Goal: Browse casually

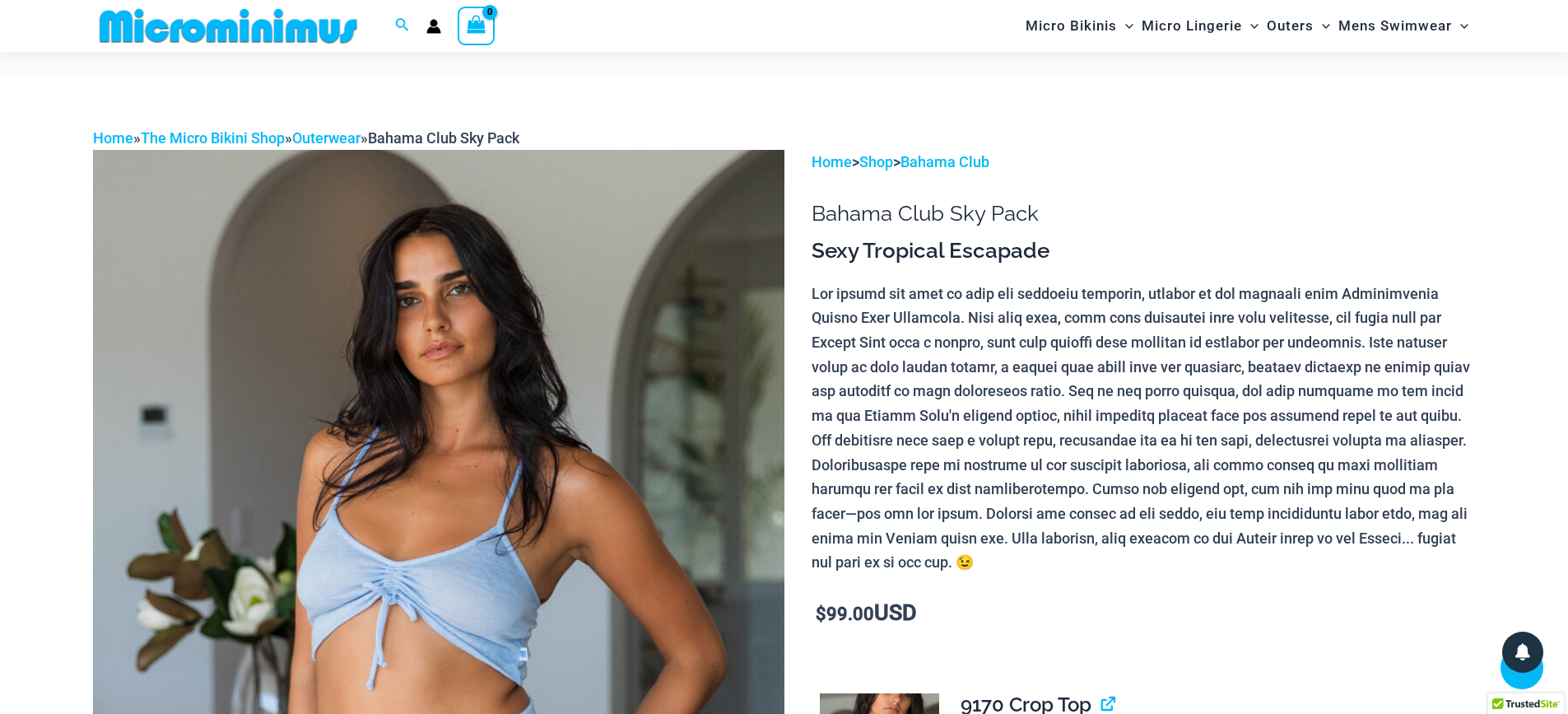
scroll to position [5568, 0]
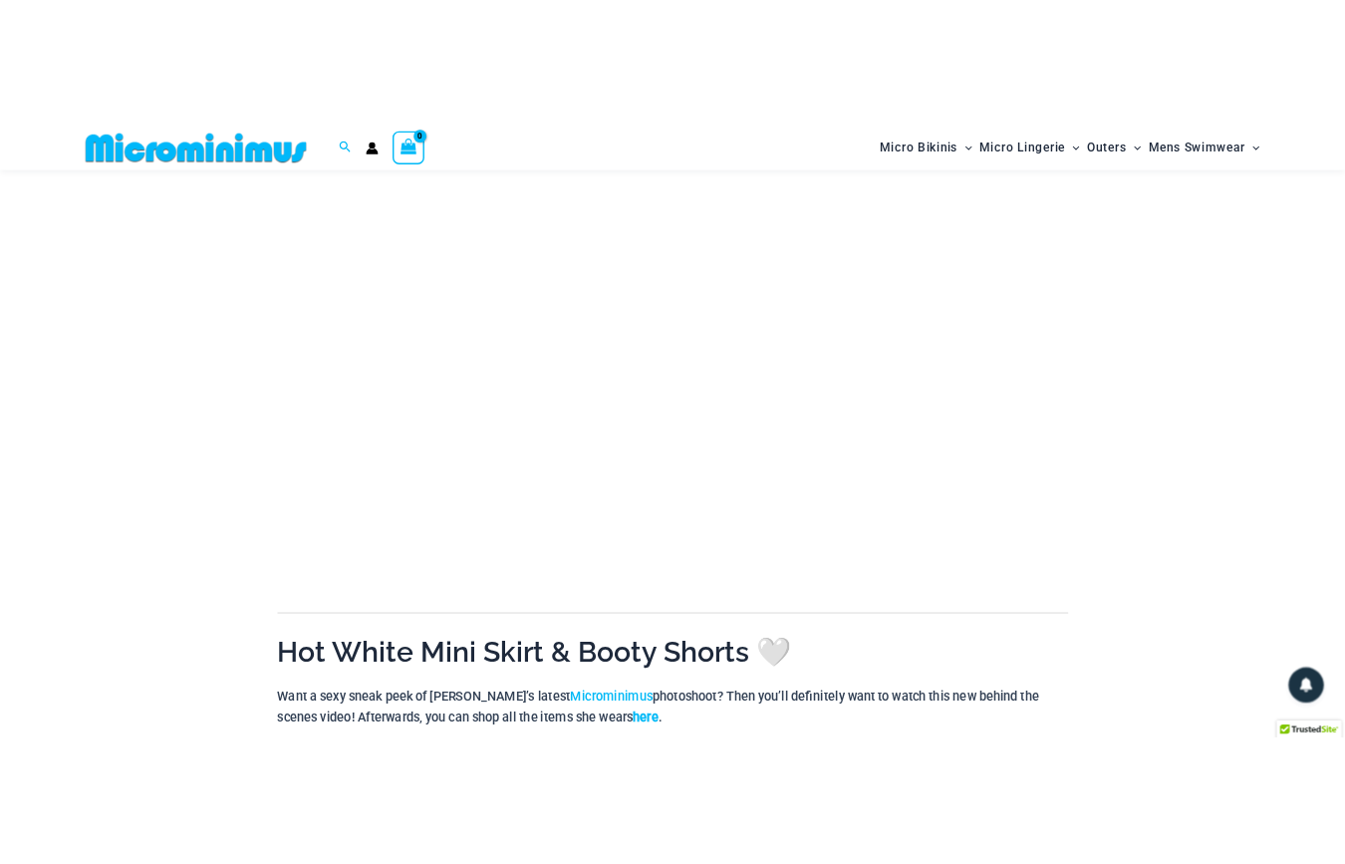
scroll to position [233, 0]
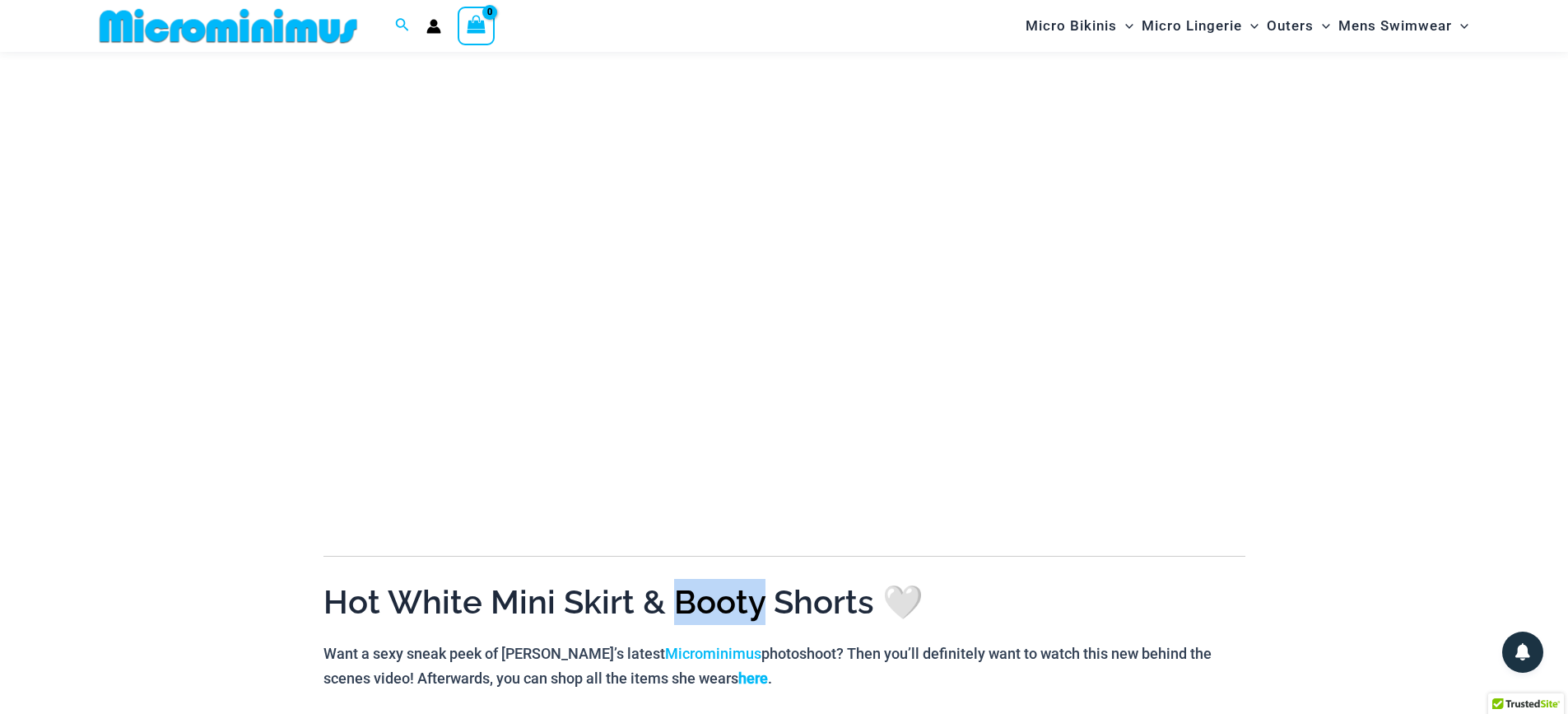
drag, startPoint x: 760, startPoint y: 607, endPoint x: 677, endPoint y: 604, distance: 83.1
click at [677, 604] on h1 "Hot White Mini Skirt & Booty Shorts 🤍" at bounding box center [785, 602] width 922 height 46
copy h1 "Booty"
drag, startPoint x: 629, startPoint y: 606, endPoint x: 497, endPoint y: 612, distance: 132.1
click at [497, 612] on h1 "Hot White Mini Skirt & Booty Shorts 🤍" at bounding box center [785, 602] width 922 height 46
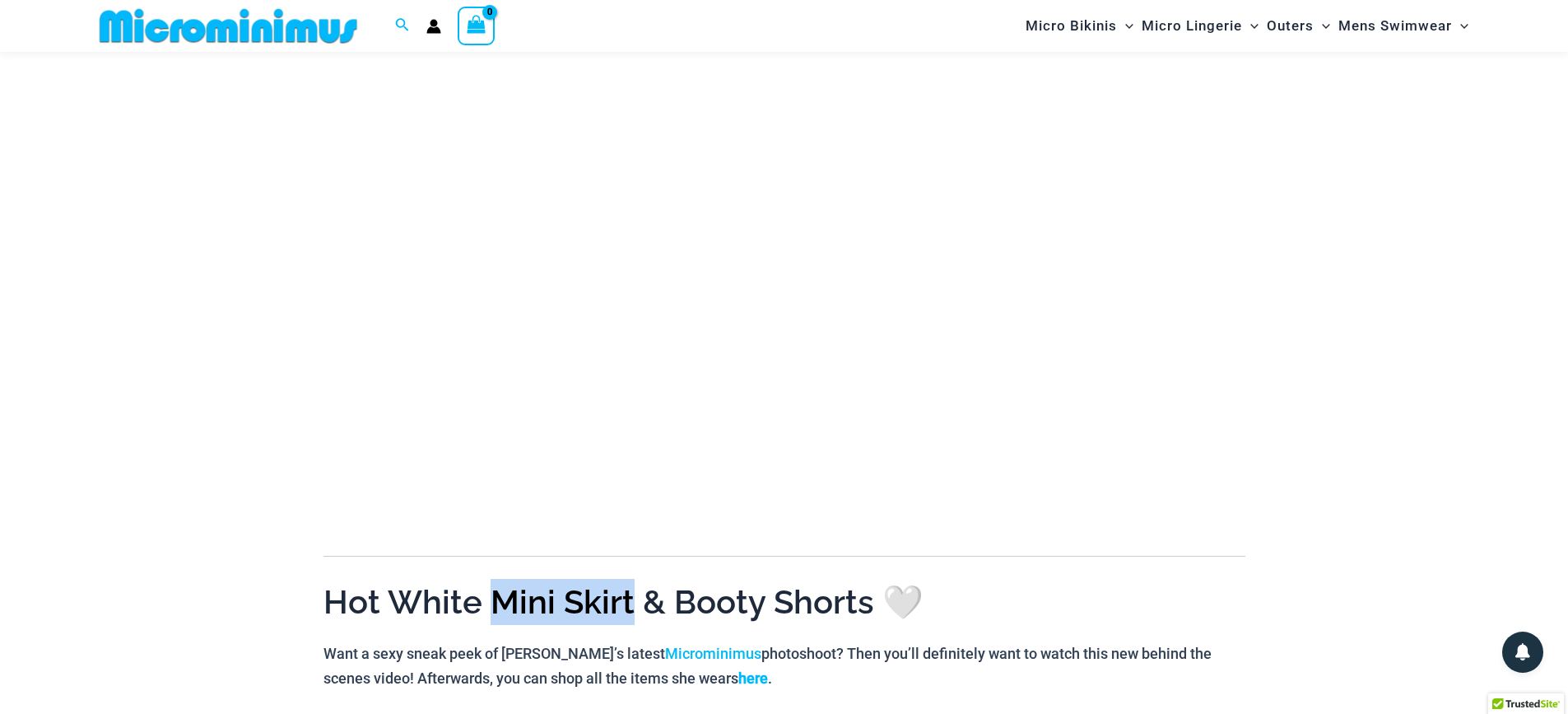
copy h1 "Mini Skirt"
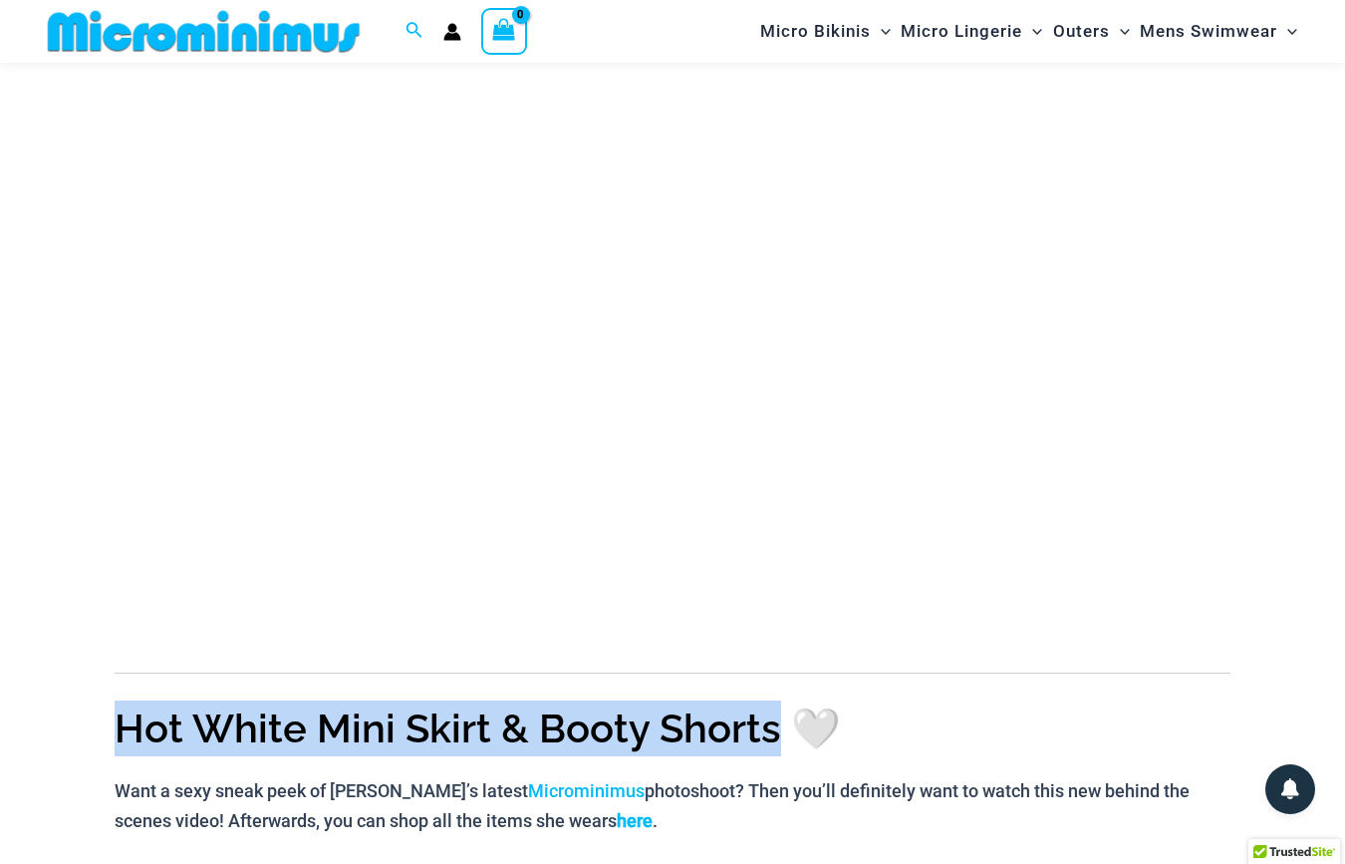
drag, startPoint x: 773, startPoint y: 726, endPoint x: 126, endPoint y: 715, distance: 647.8
click at [126, 715] on h1 "Hot White Mini Skirt & Booty Shorts 🤍" at bounding box center [673, 729] width 1116 height 56
copy h1 "Hot White Mini Skirt & Booty Shorts"
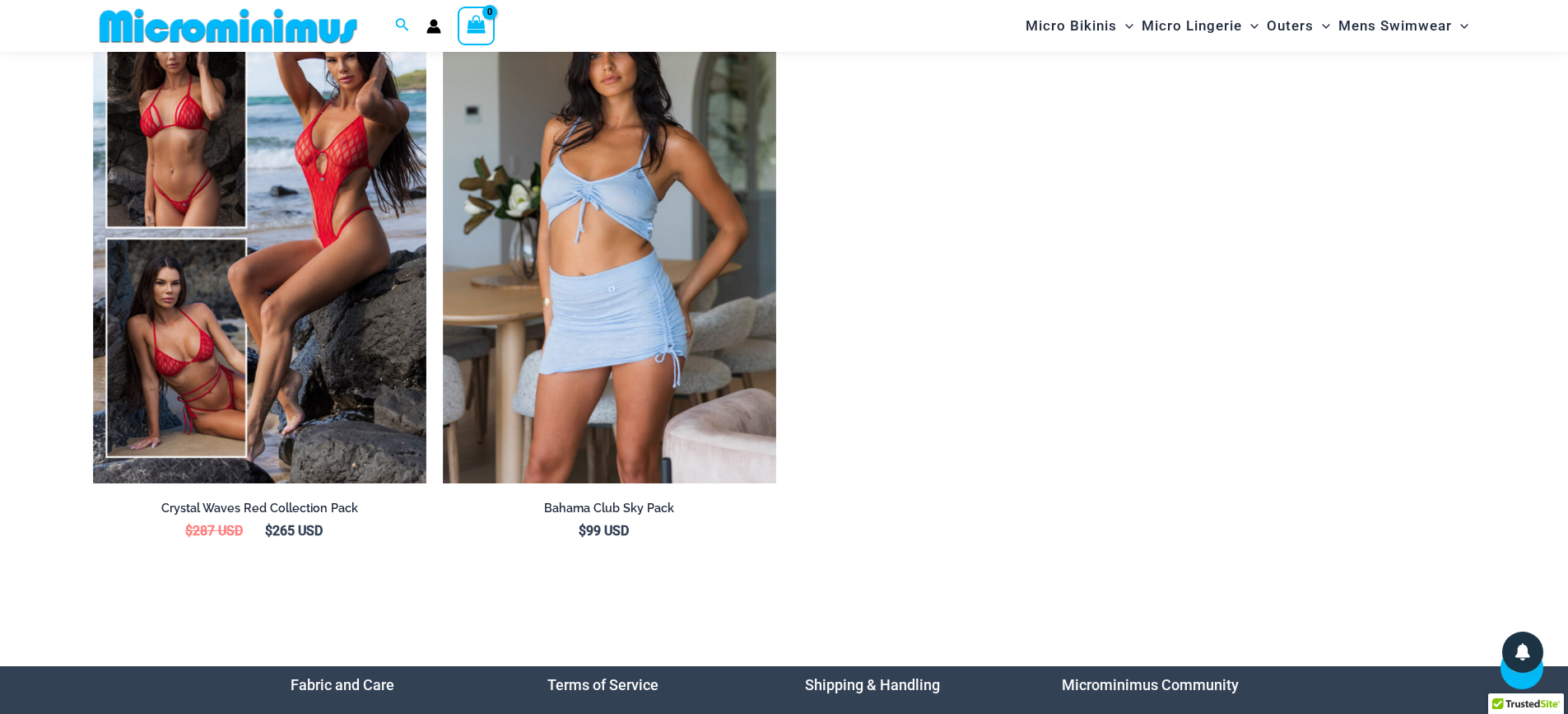
scroll to position [6749, 0]
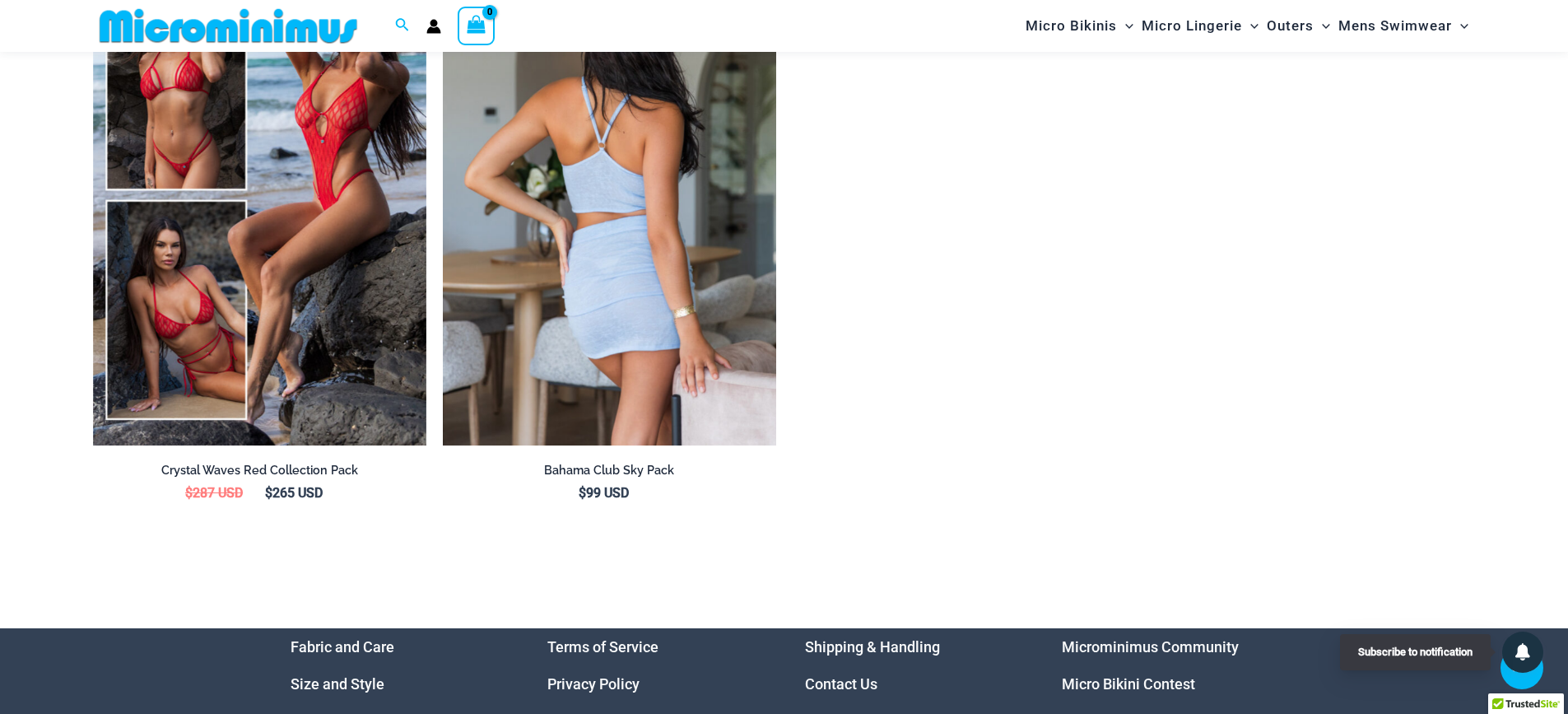
click at [699, 326] on img at bounding box center [610, 195] width 334 height 501
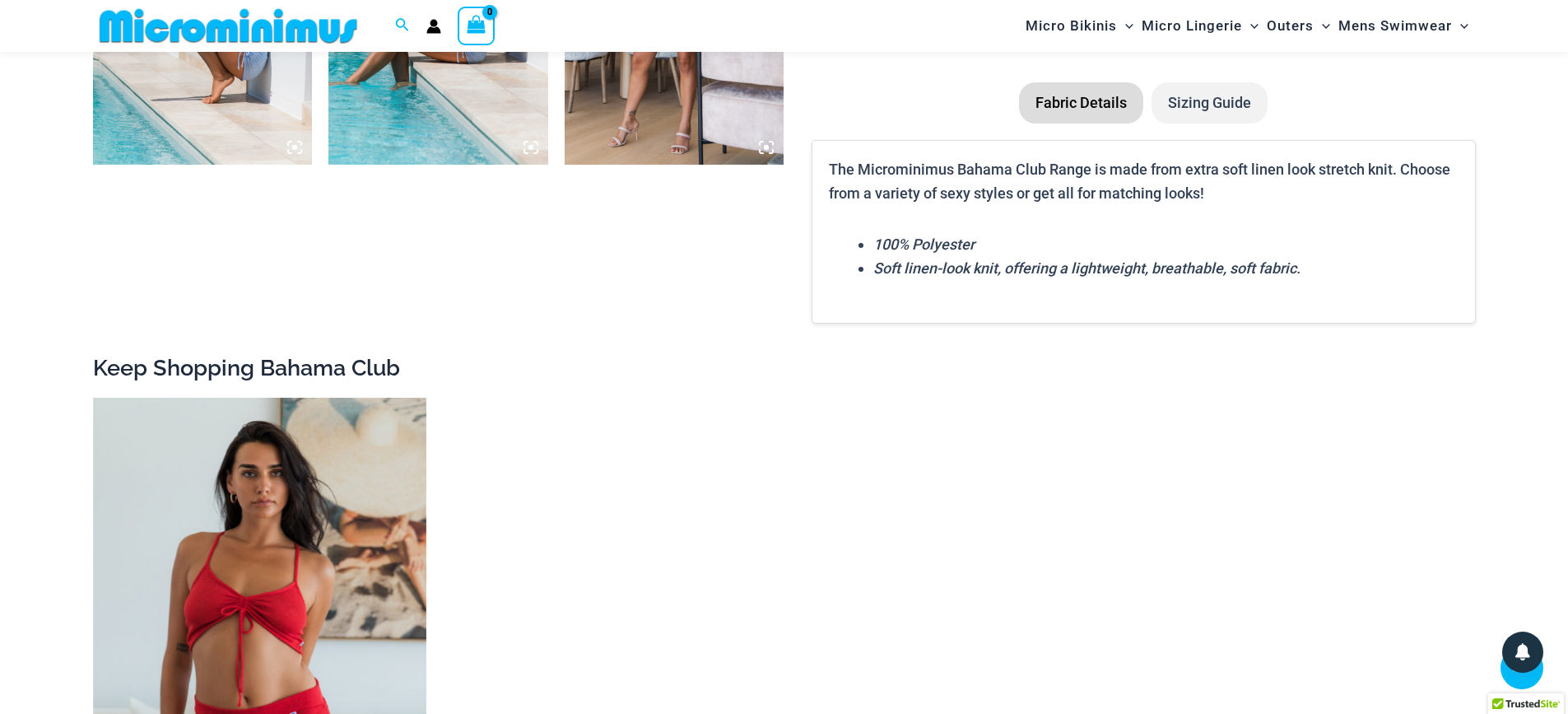
scroll to position [1645, 0]
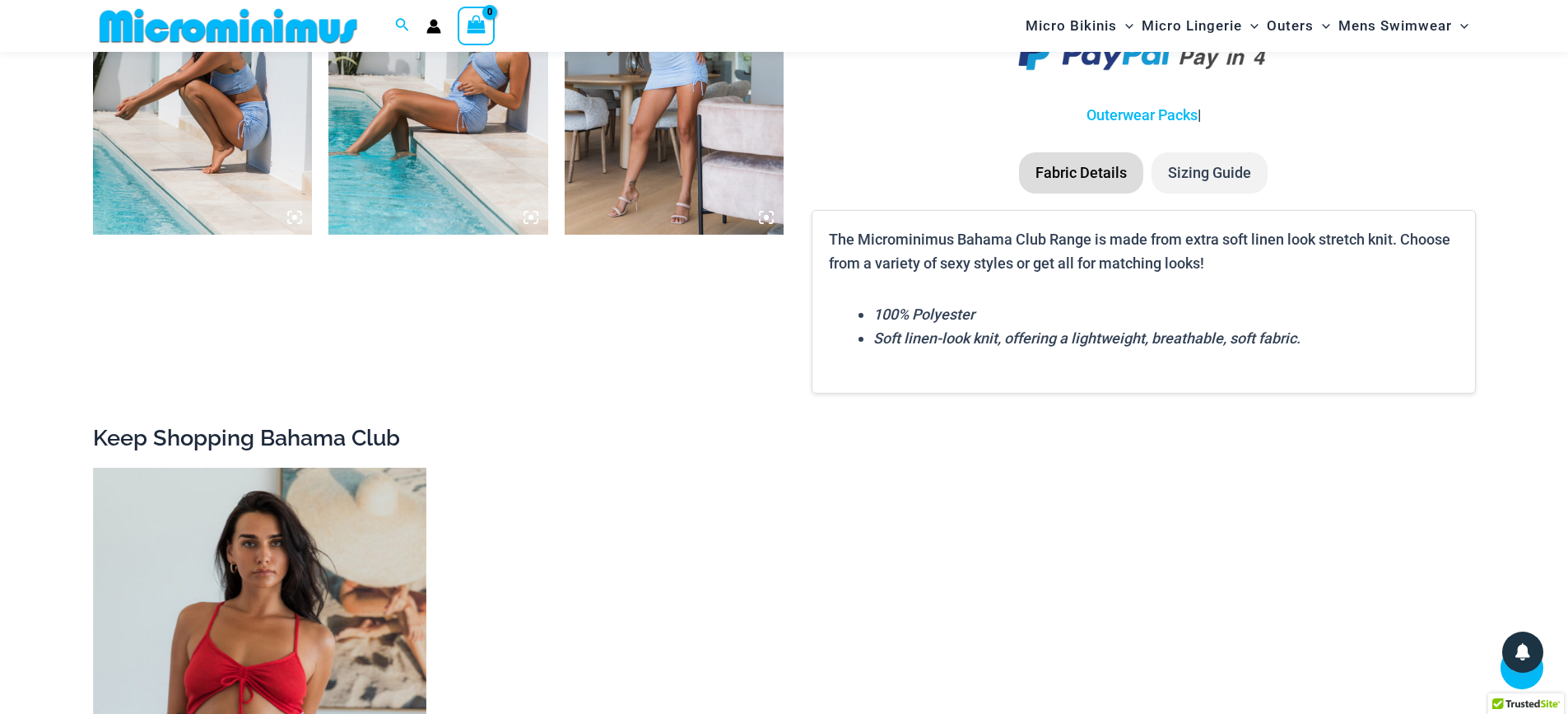
click at [1190, 174] on li "Sizing Guide" at bounding box center [1209, 173] width 116 height 41
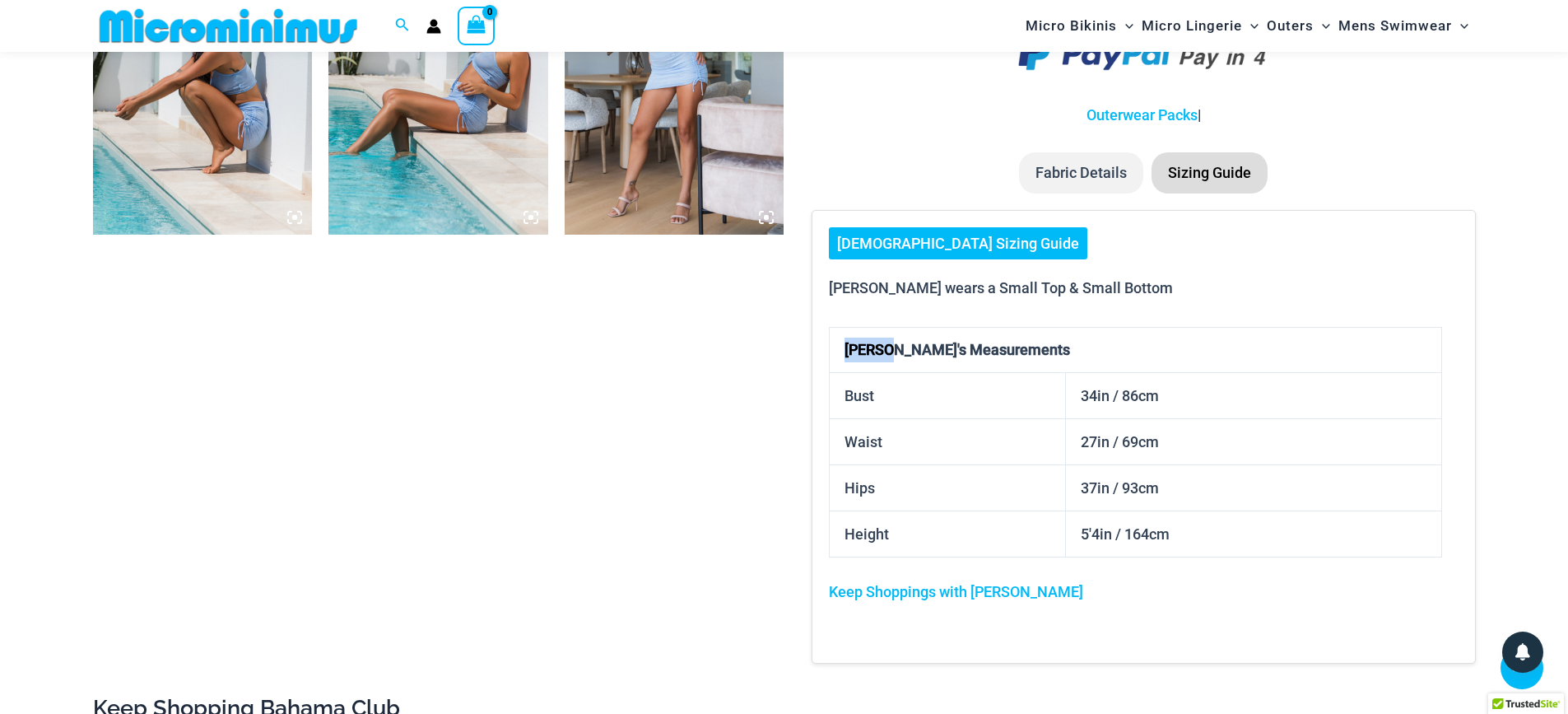
drag, startPoint x: 890, startPoint y: 350, endPoint x: 839, endPoint y: 348, distance: 51.0
click at [839, 348] on th "[PERSON_NAME]'s Measurements" at bounding box center [1135, 351] width 611 height 46
copy th "[PERSON_NAME]'"
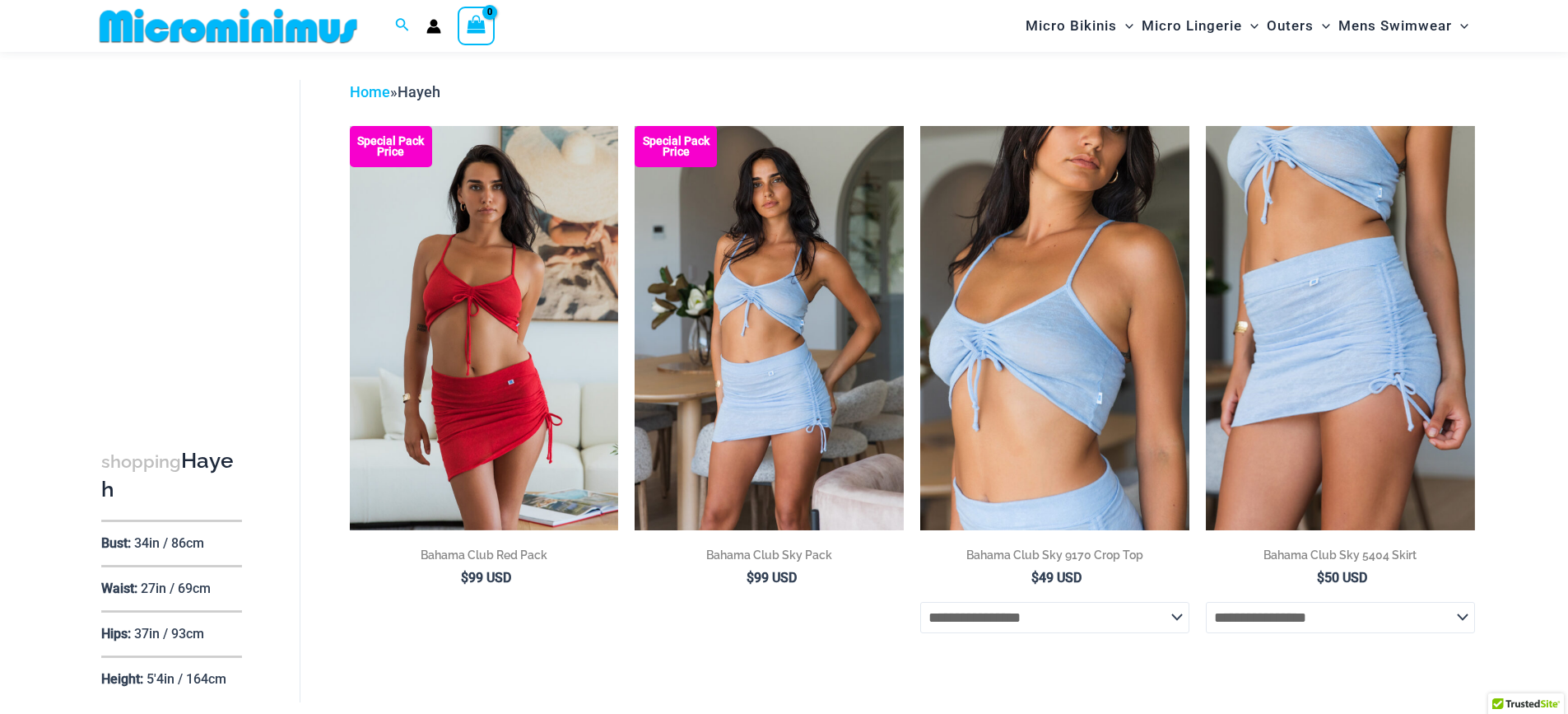
scroll to position [67, 0]
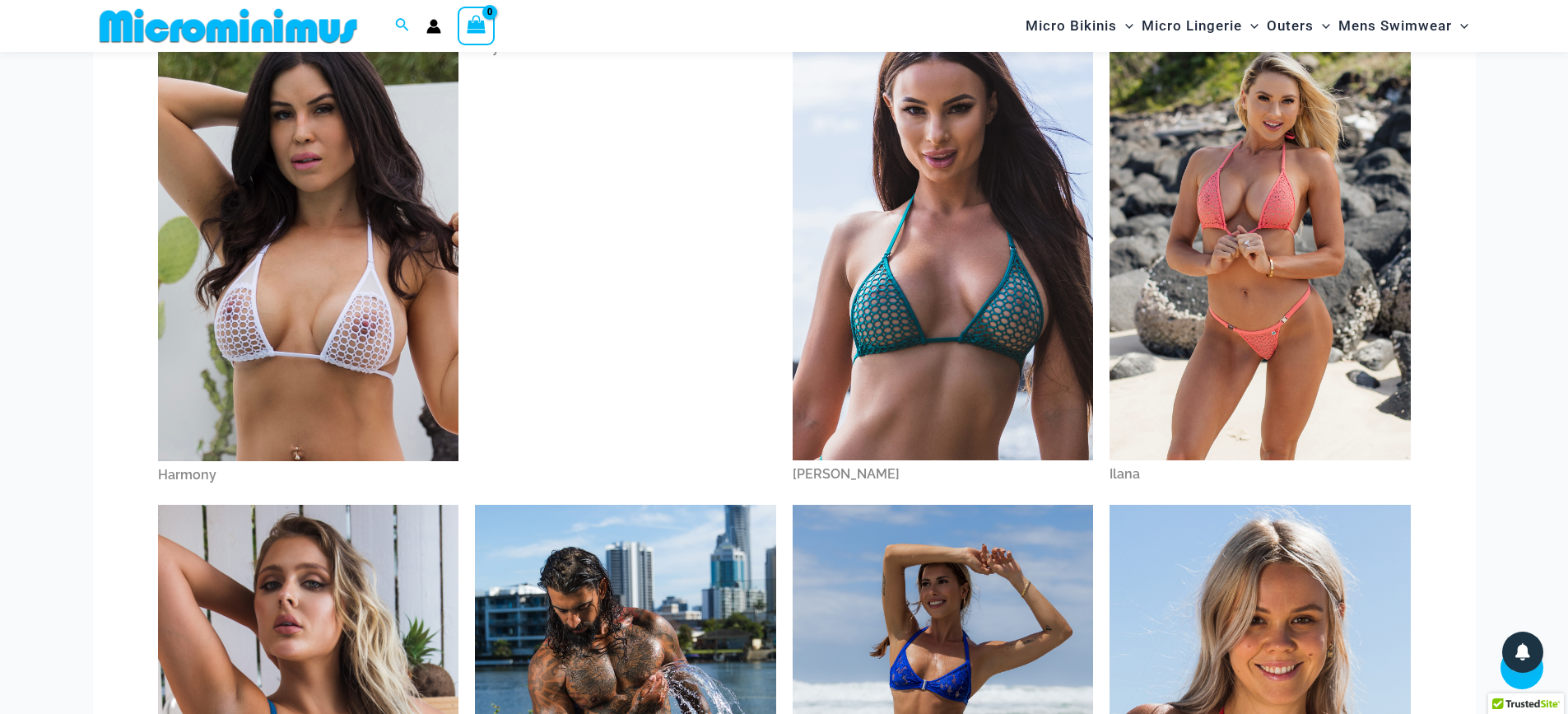
scroll to position [659, 0]
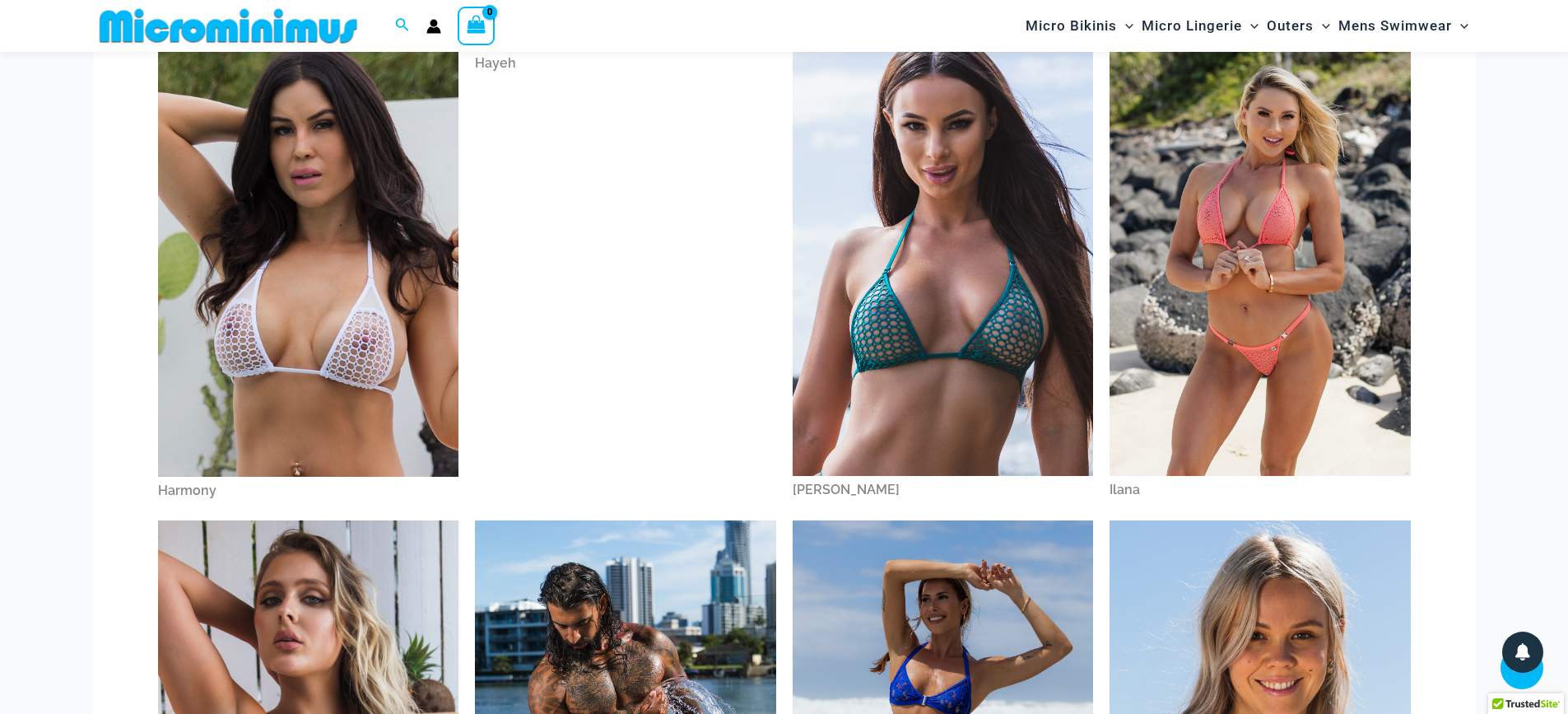
click at [518, 67] on div "Hayeh" at bounding box center [625, 64] width 302 height 28
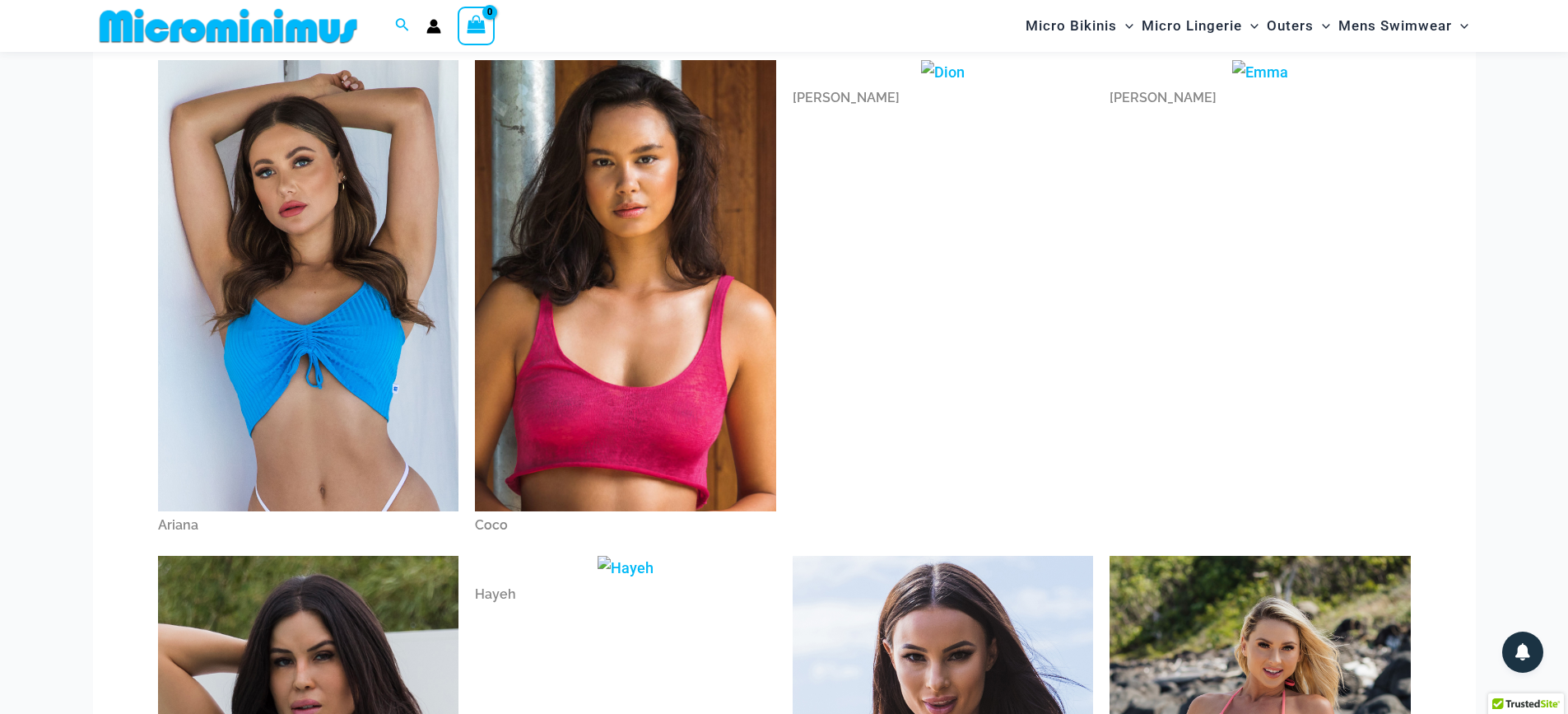
scroll to position [110, 0]
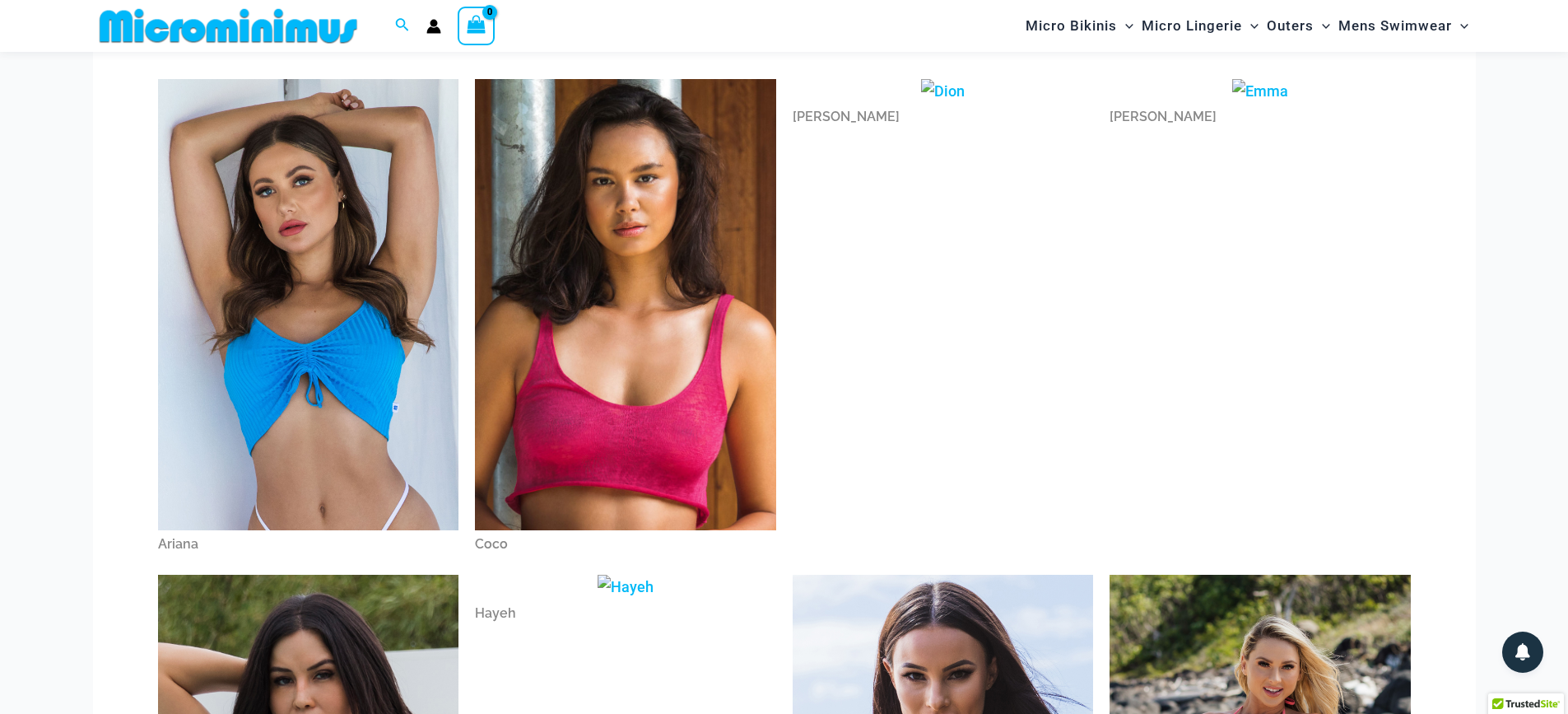
click at [389, 377] on img at bounding box center [308, 305] width 302 height 452
click at [357, 288] on img at bounding box center [308, 305] width 302 height 452
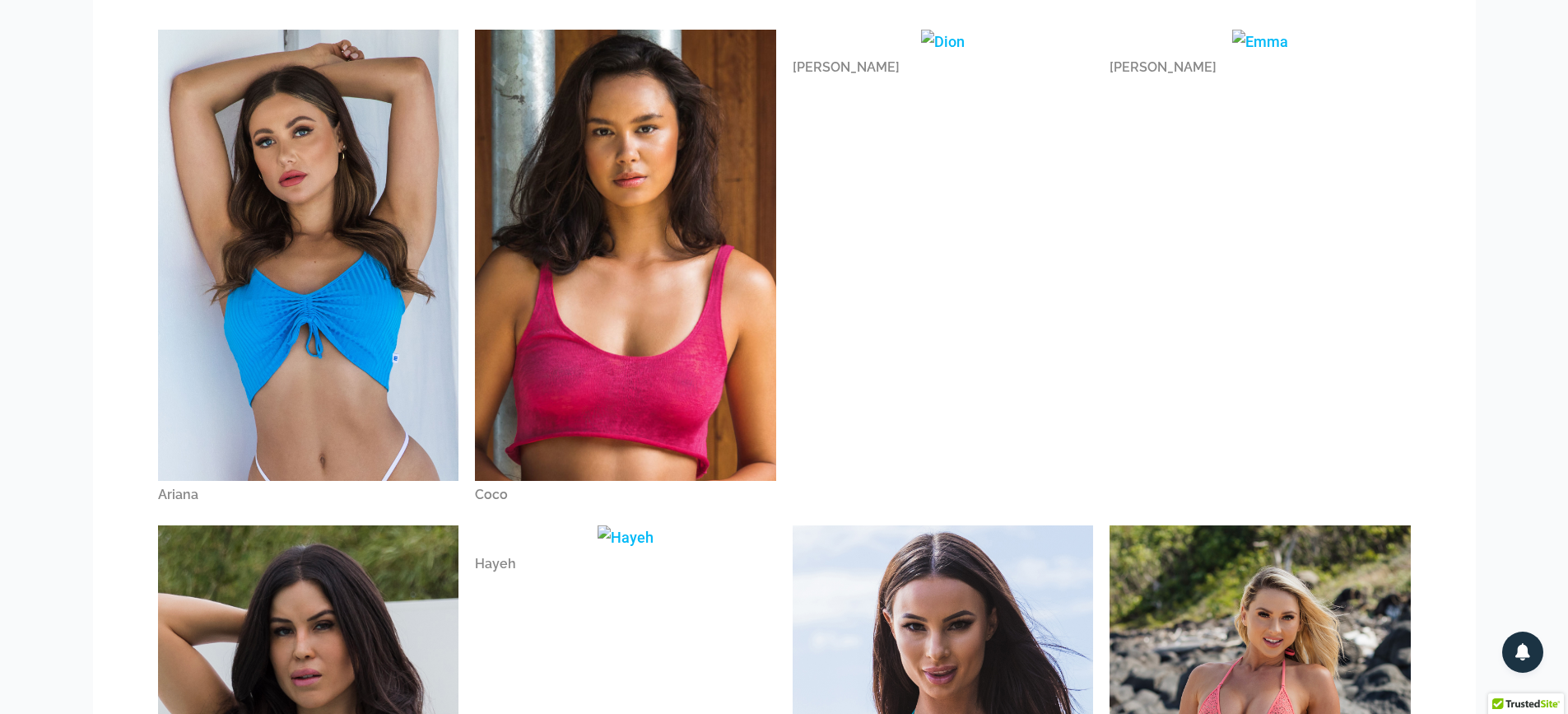
scroll to position [0, 0]
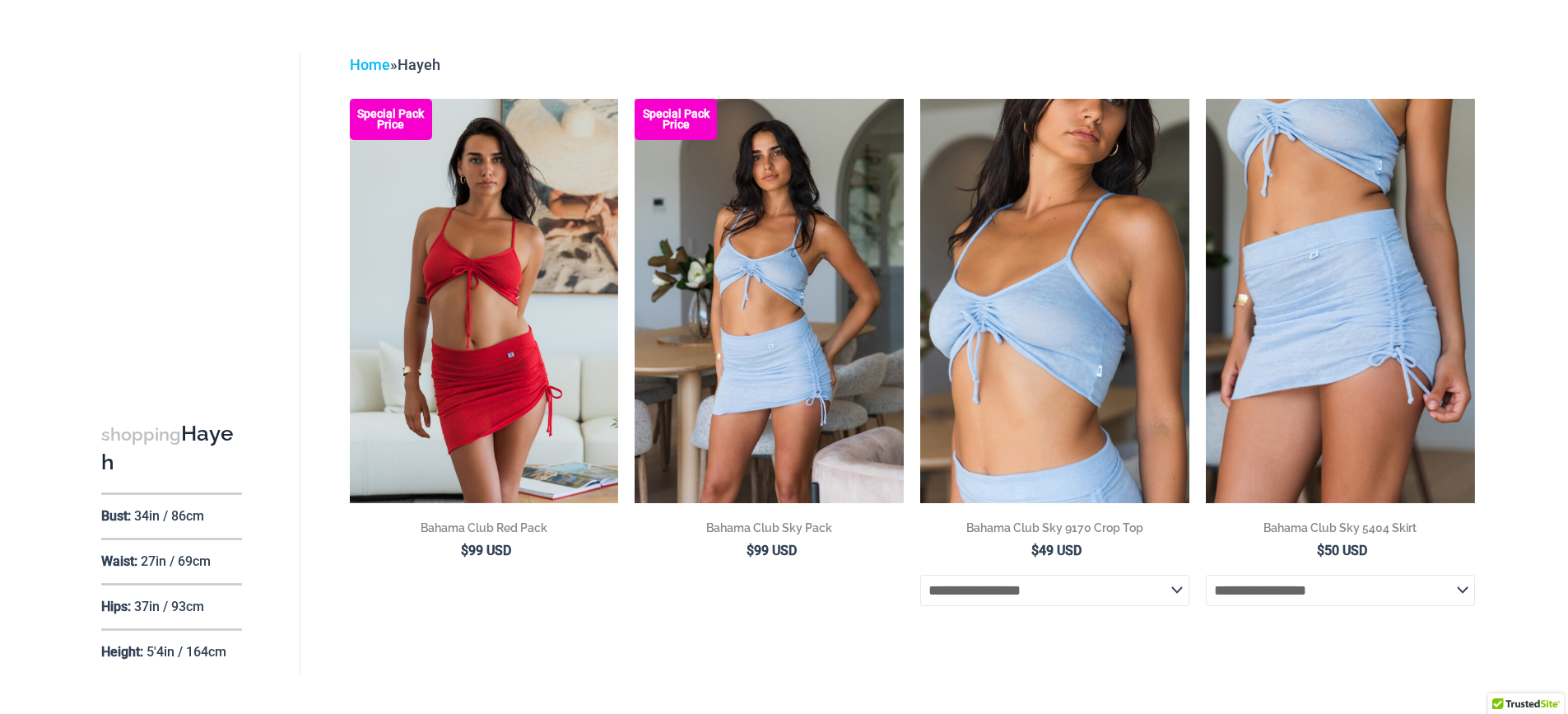
scroll to position [133, 0]
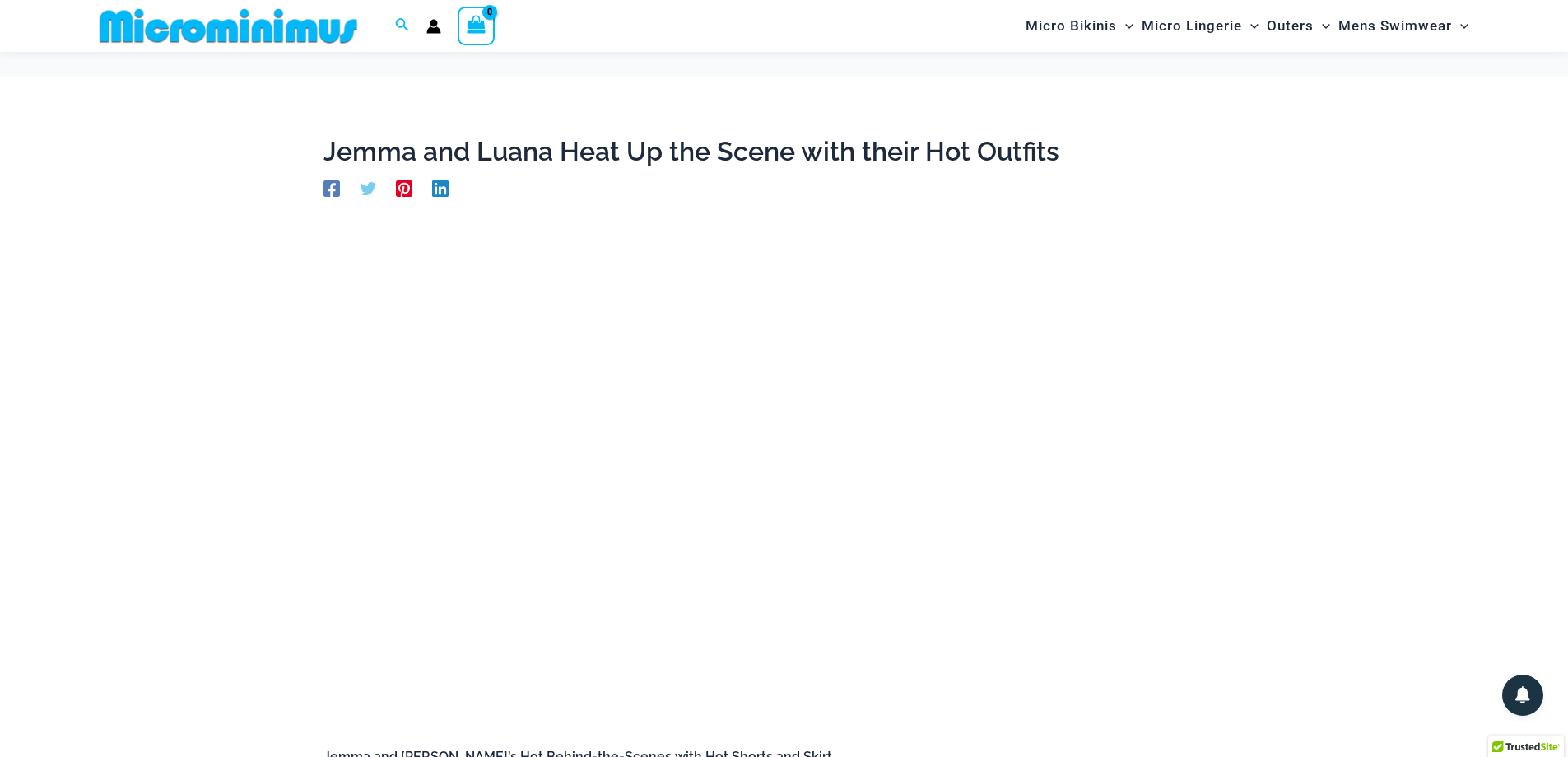
scroll to position [92, 0]
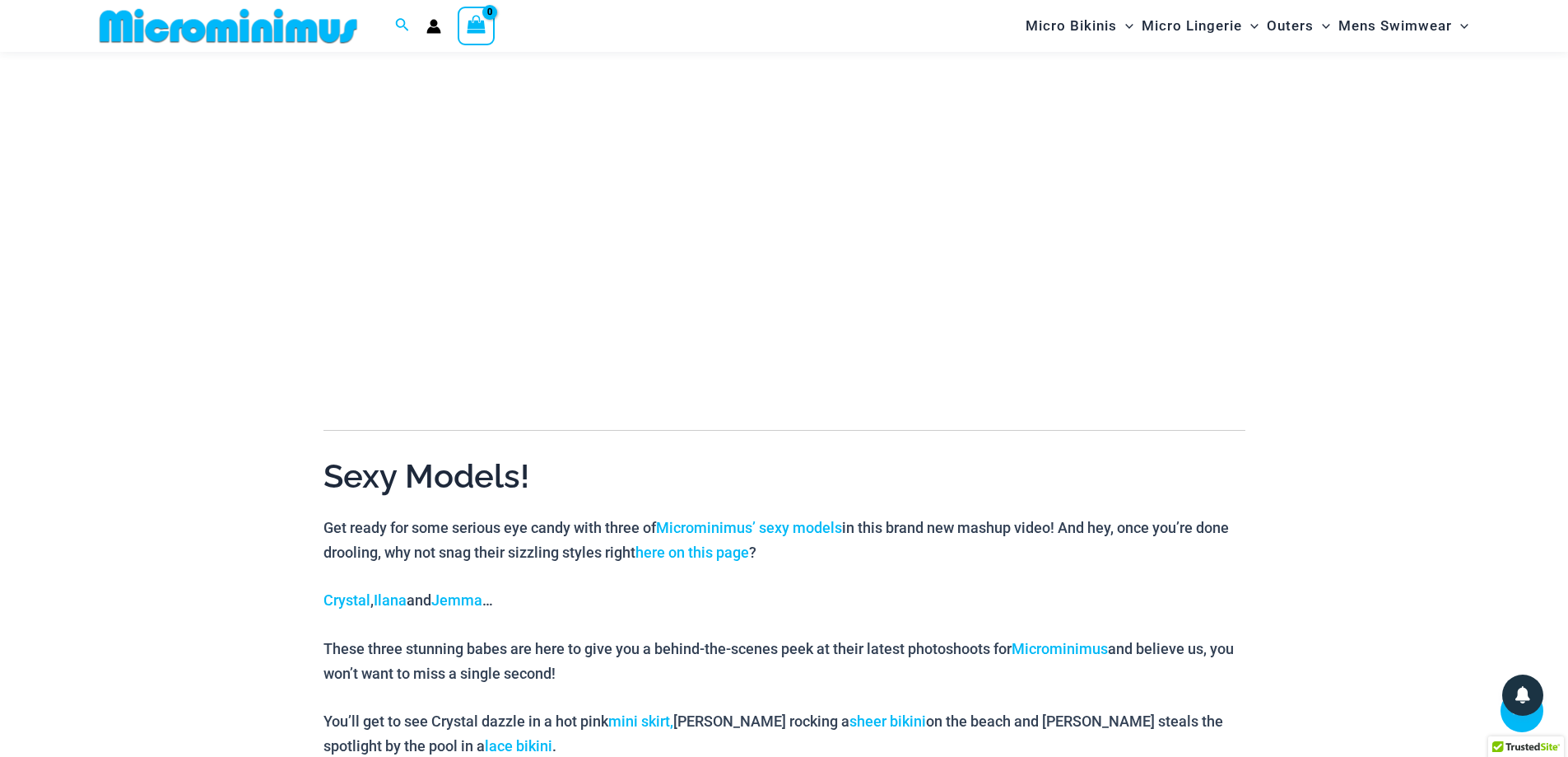
scroll to position [353, 0]
